Goal: Task Accomplishment & Management: Manage account settings

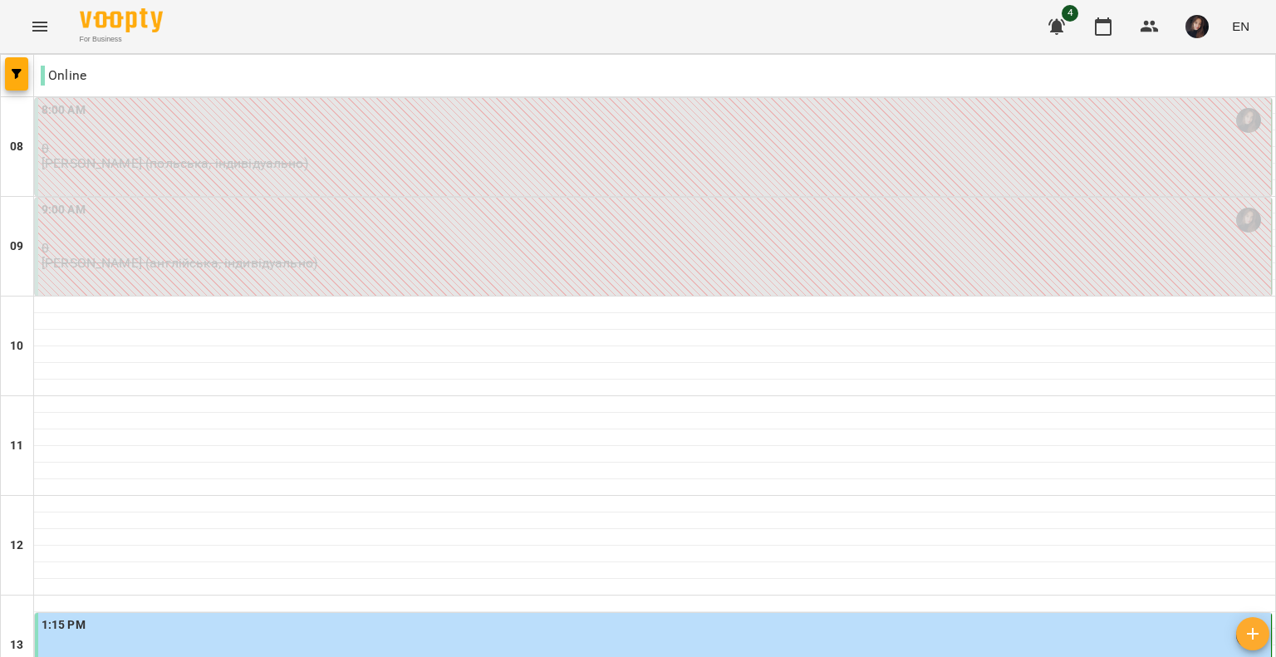
type input "**********"
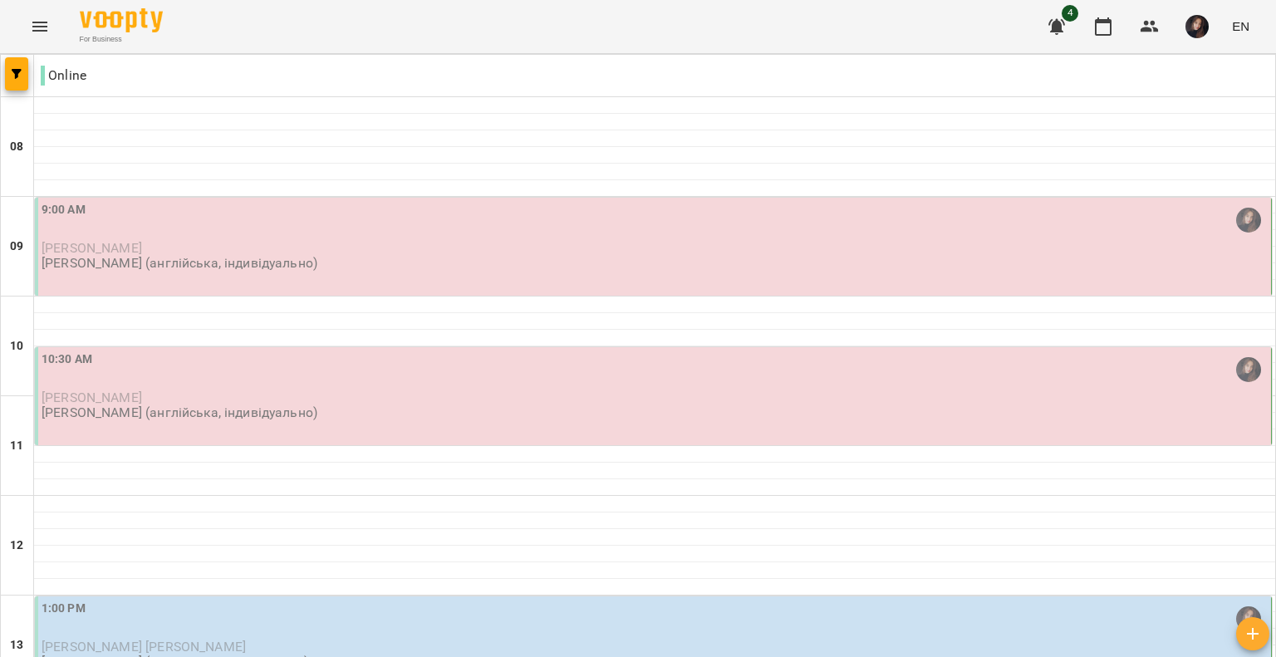
click at [550, 273] on div "9:00 AM [PERSON_NAME] [PERSON_NAME] (англійська, індивідуально)" at bounding box center [653, 247] width 1237 height 98
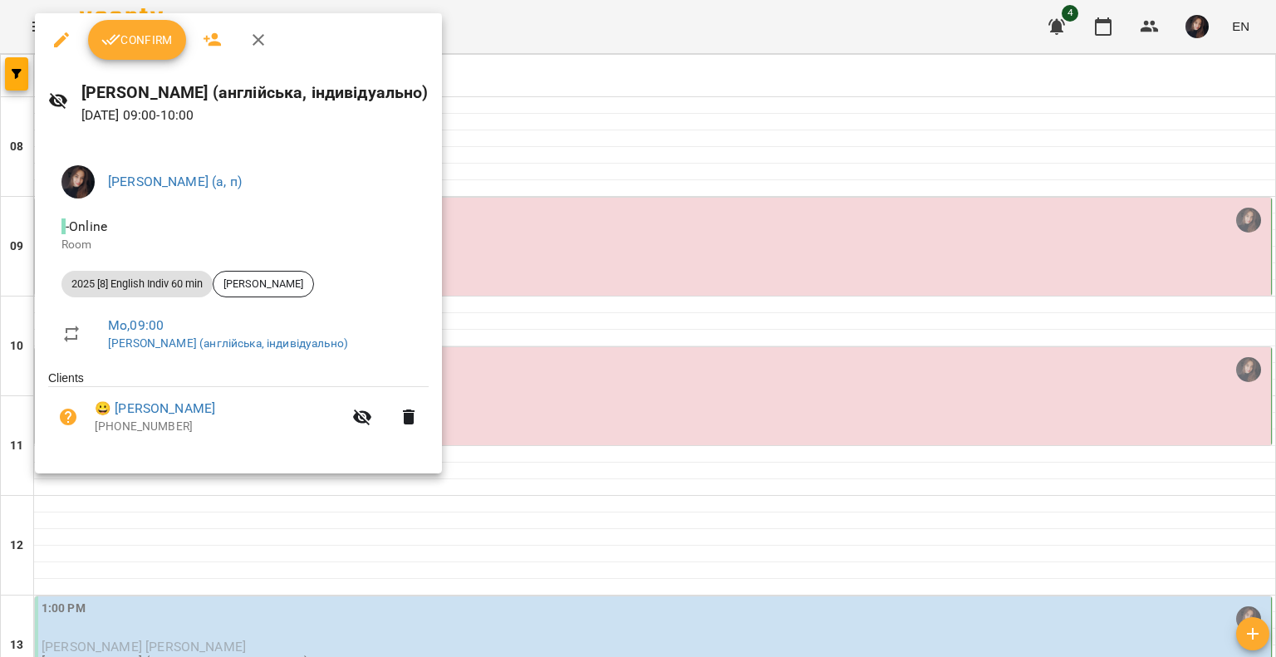
click at [140, 36] on span "Confirm" at bounding box center [136, 40] width 71 height 20
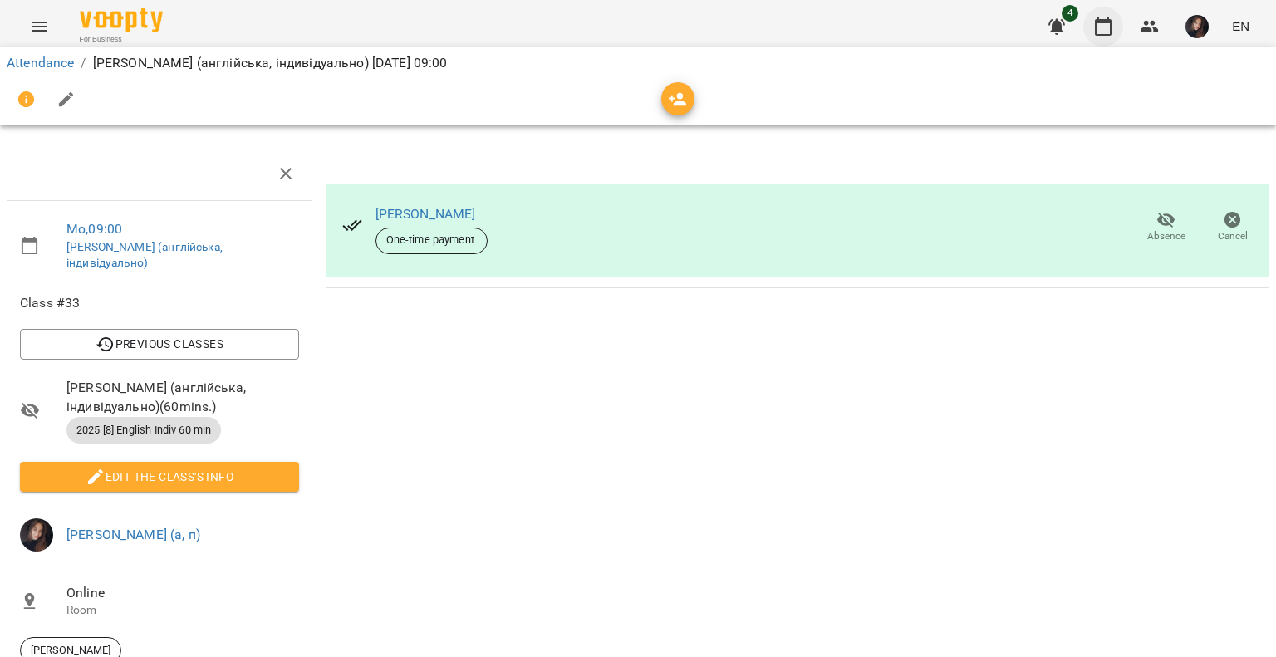
click at [1106, 21] on icon "button" at bounding box center [1103, 26] width 17 height 18
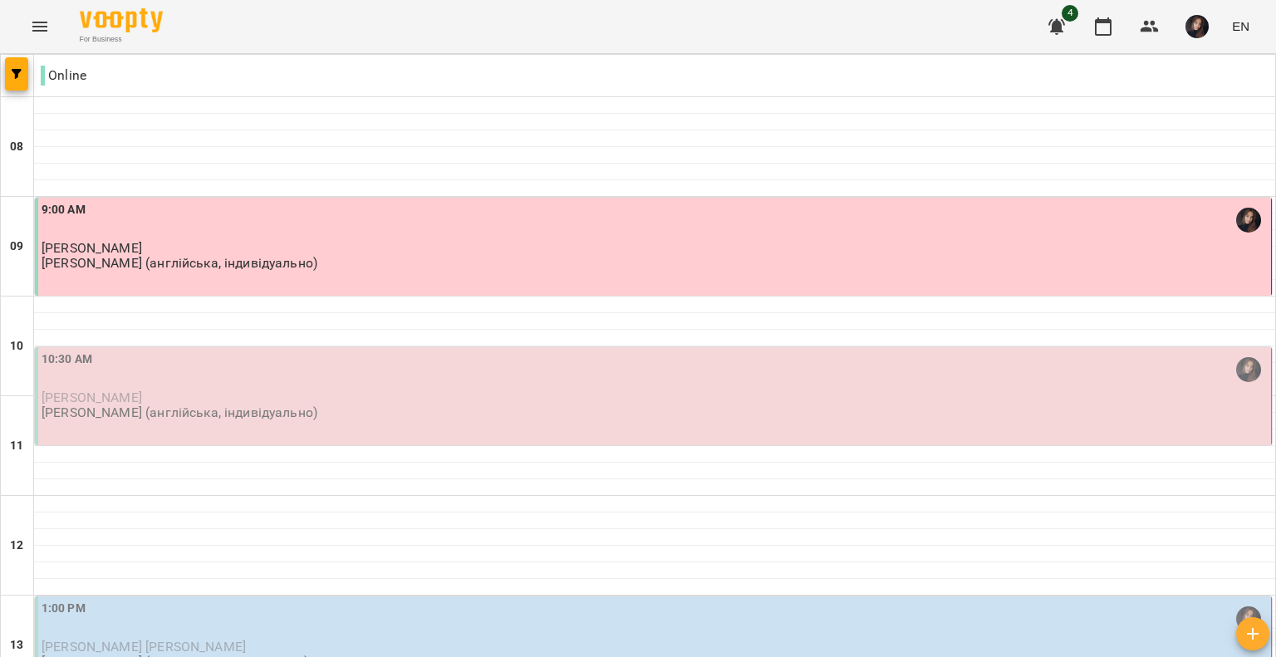
click at [480, 423] on div "10:30 AM Чуракова [PERSON_NAME] (англійська, індивідуально)" at bounding box center [653, 396] width 1237 height 98
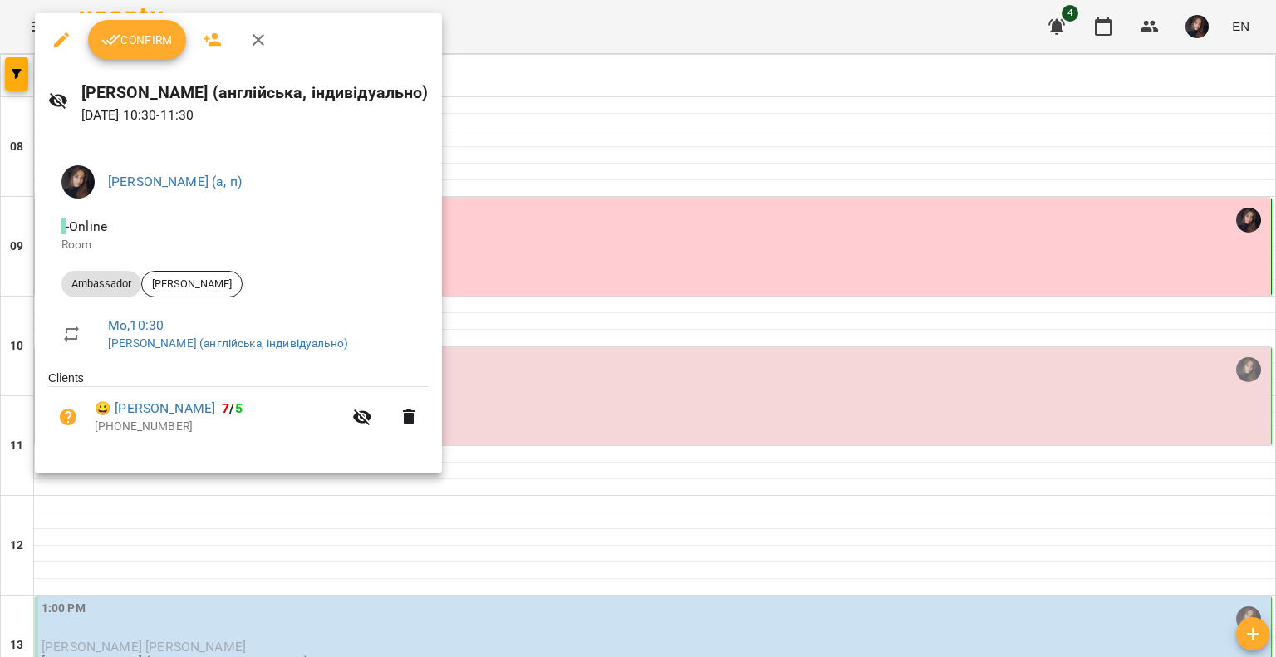
click at [155, 48] on span "Confirm" at bounding box center [136, 40] width 71 height 20
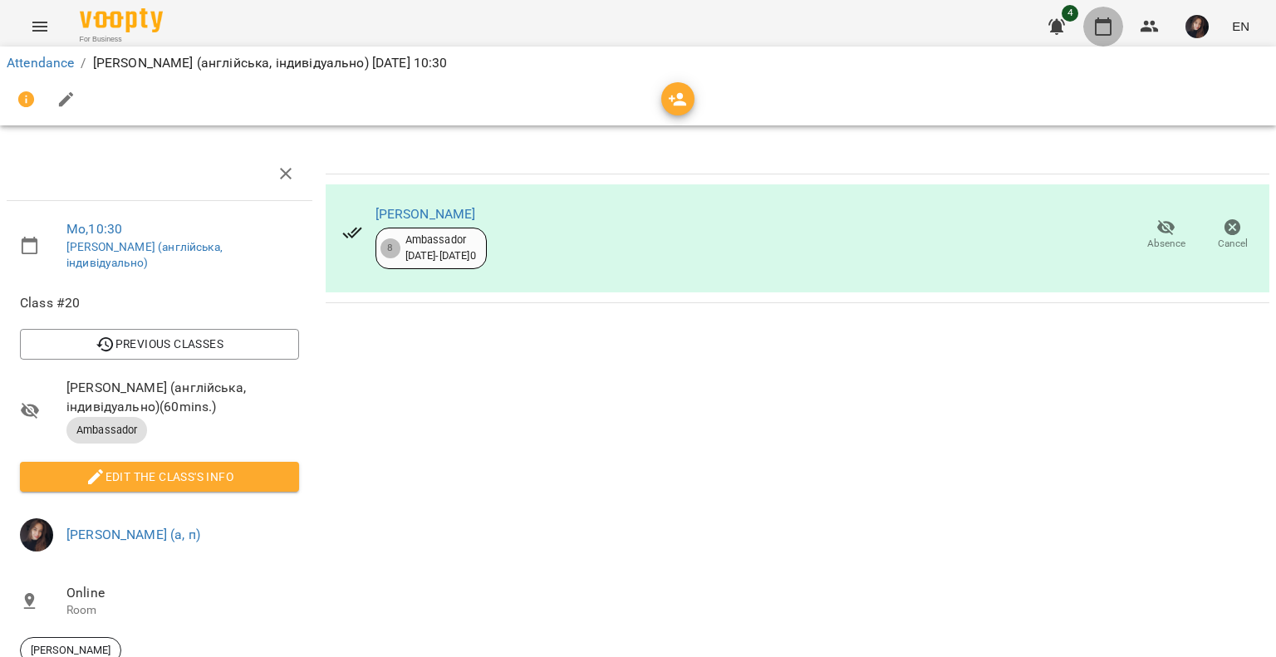
click at [1110, 22] on icon "button" at bounding box center [1103, 26] width 17 height 18
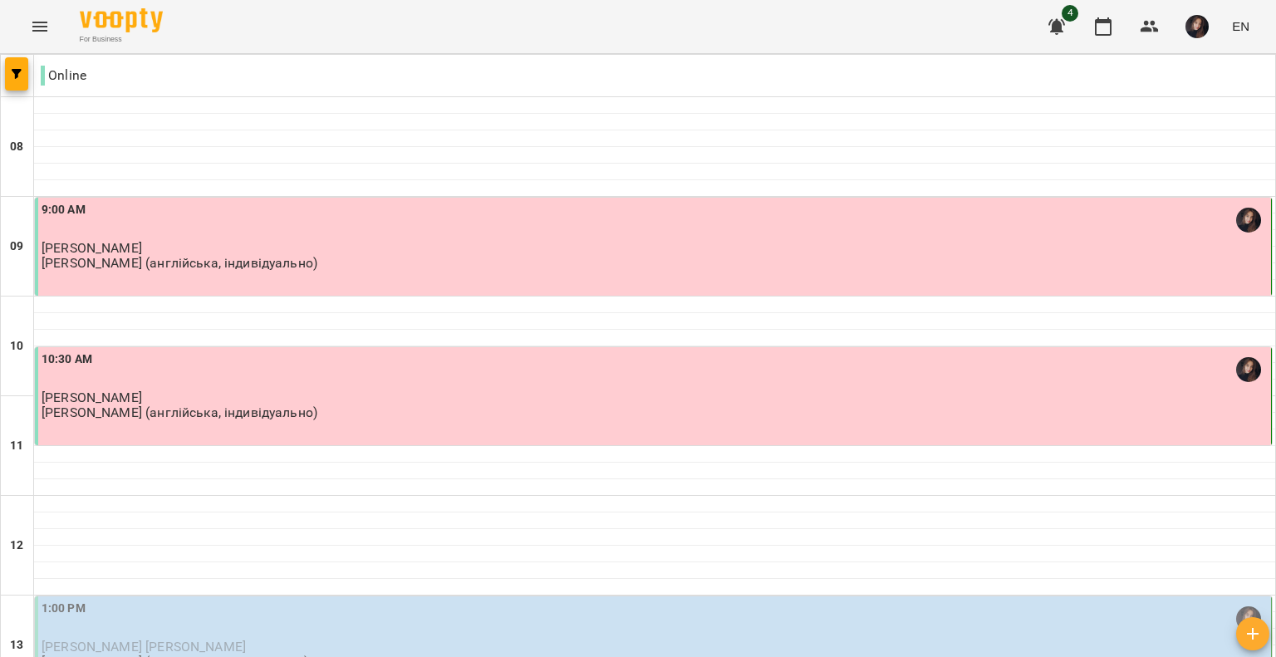
scroll to position [415, 0]
click at [537, 600] on div "1:00 PM [PERSON_NAME] [PERSON_NAME] (польська, індивідуально)" at bounding box center [655, 635] width 1226 height 71
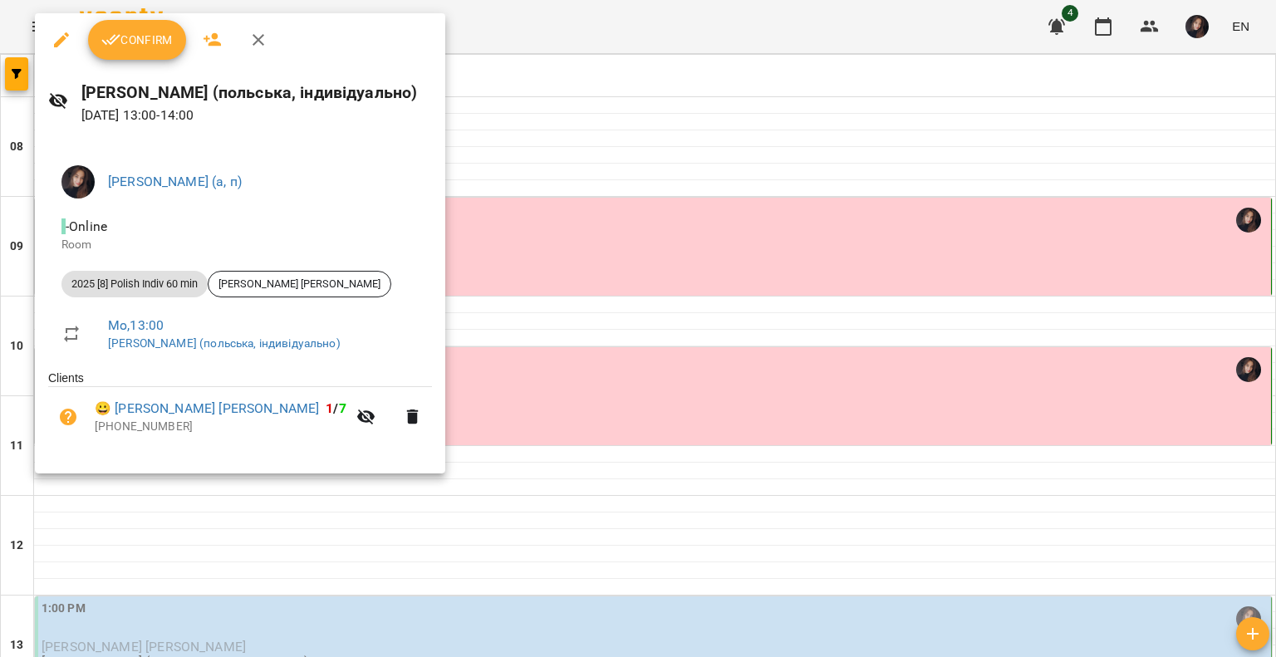
click at [135, 47] on span "Confirm" at bounding box center [136, 40] width 71 height 20
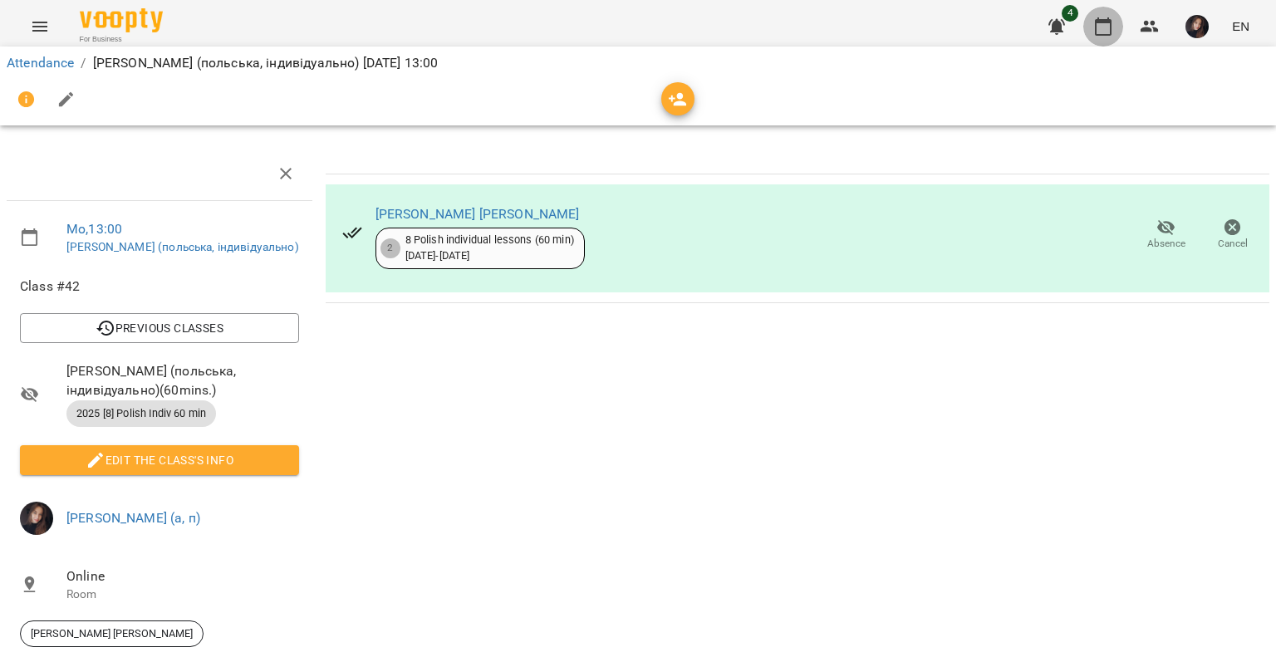
click at [1111, 20] on icon "button" at bounding box center [1103, 26] width 17 height 18
